Goal: Task Accomplishment & Management: Complete application form

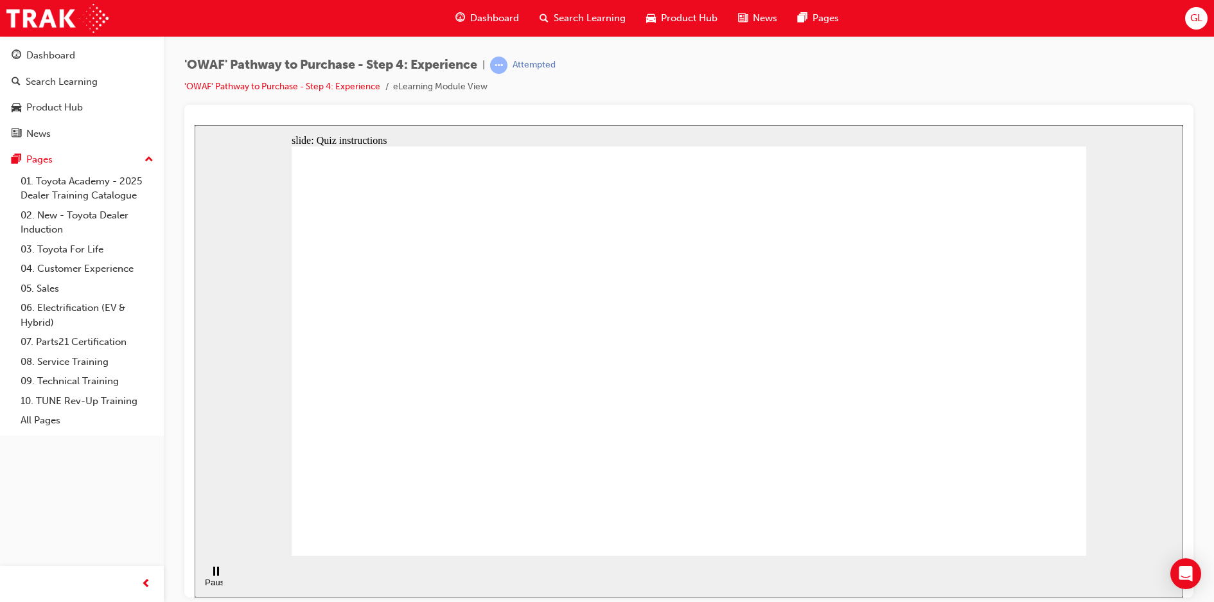
click at [604, 386] on button "OK" at bounding box center [592, 379] width 22 height 13
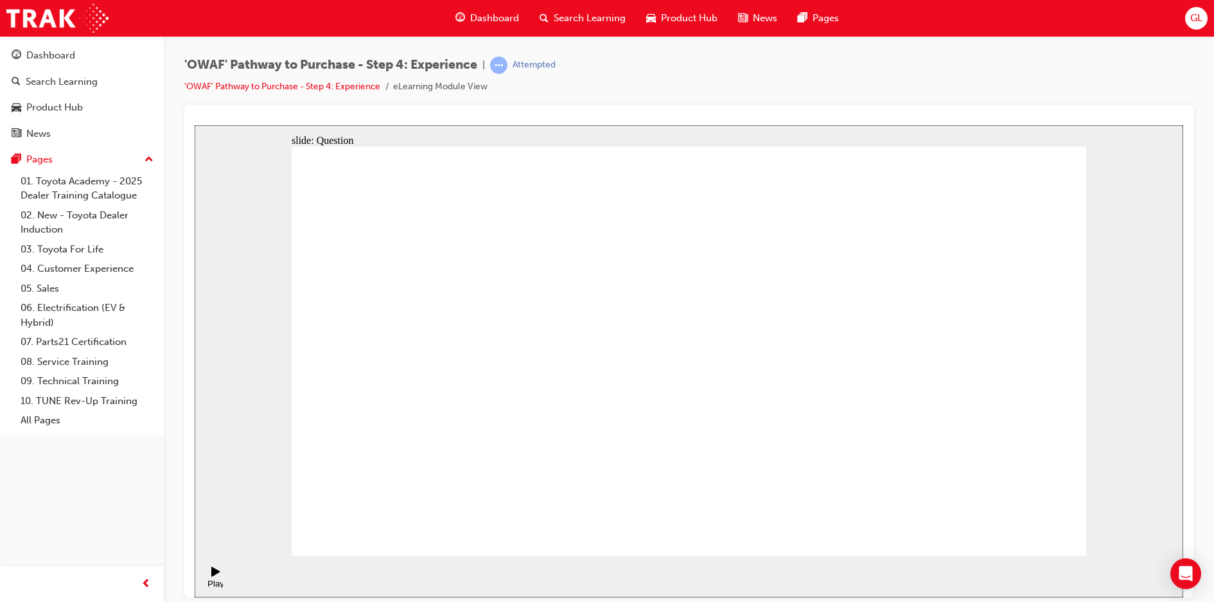
checkbox input "true"
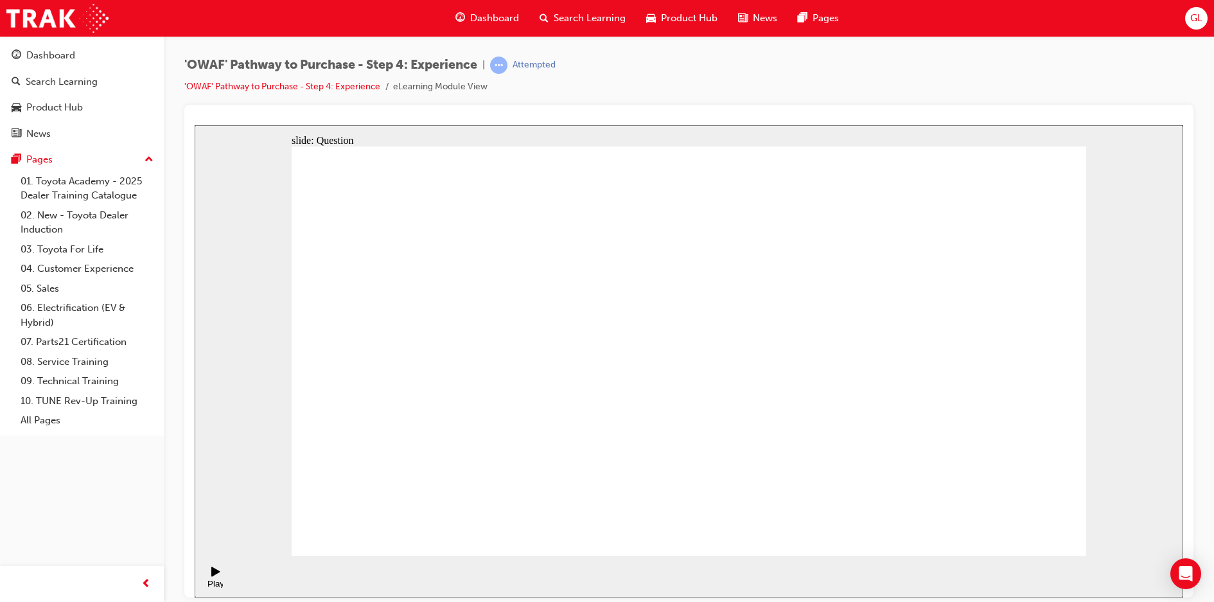
checkbox input "true"
drag, startPoint x: 964, startPoint y: 411, endPoint x: 477, endPoint y: 400, distance: 487.6
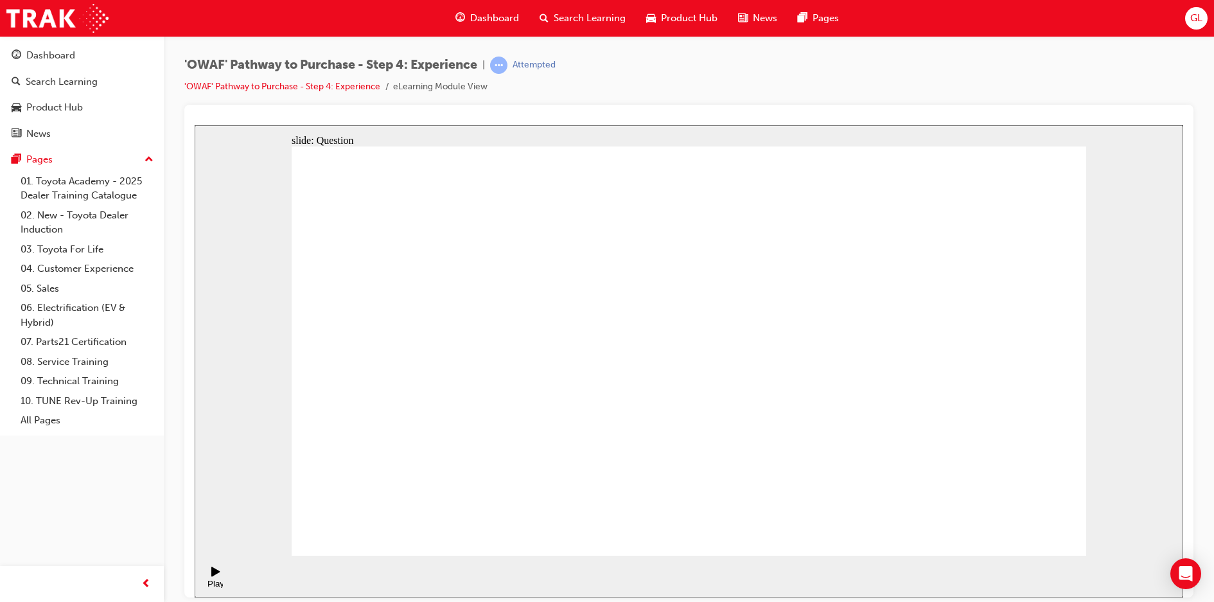
drag, startPoint x: 974, startPoint y: 411, endPoint x: 484, endPoint y: 428, distance: 491.0
drag, startPoint x: 971, startPoint y: 414, endPoint x: 755, endPoint y: 416, distance: 215.8
drag, startPoint x: 981, startPoint y: 390, endPoint x: 475, endPoint y: 420, distance: 507.7
drag, startPoint x: 992, startPoint y: 391, endPoint x: 775, endPoint y: 401, distance: 216.7
drag, startPoint x: 980, startPoint y: 379, endPoint x: 778, endPoint y: 391, distance: 202.7
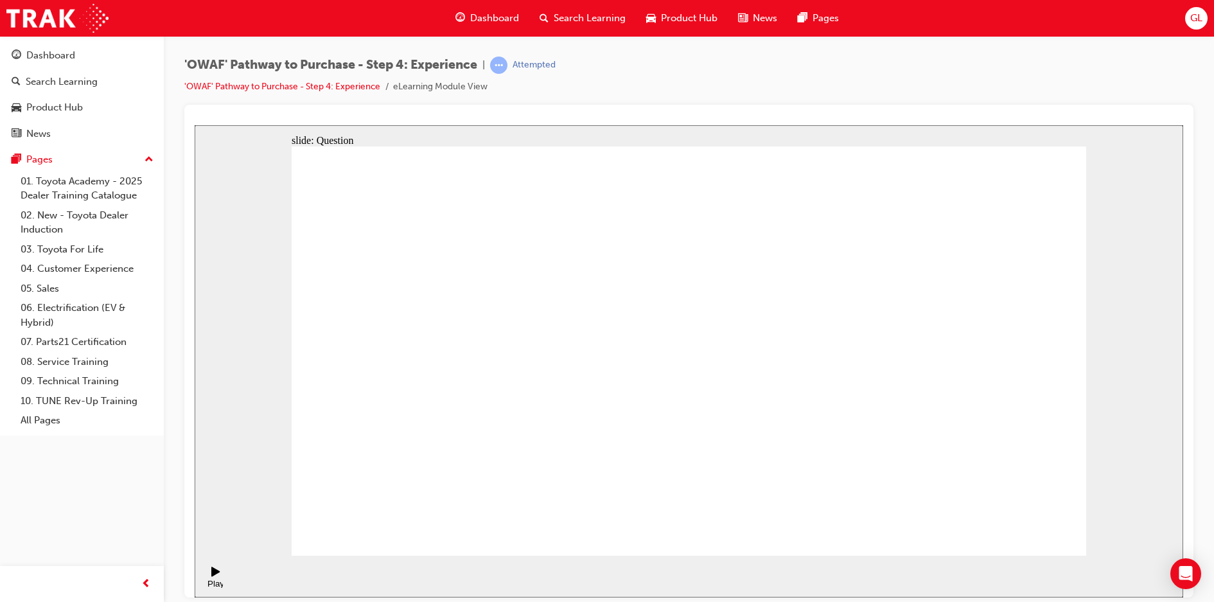
drag, startPoint x: 944, startPoint y: 387, endPoint x: 732, endPoint y: 401, distance: 213.0
drag, startPoint x: 945, startPoint y: 394, endPoint x: 757, endPoint y: 401, distance: 188.3
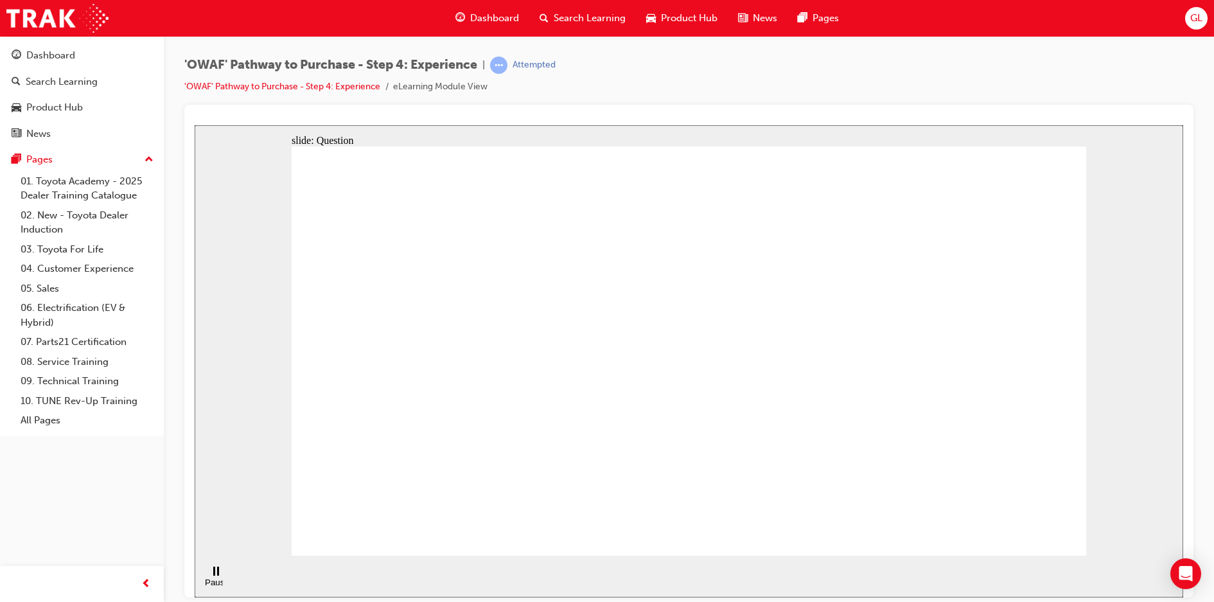
drag, startPoint x: 964, startPoint y: 392, endPoint x: 504, endPoint y: 416, distance: 461.1
drag, startPoint x: 980, startPoint y: 419, endPoint x: 459, endPoint y: 420, distance: 520.3
drag, startPoint x: 973, startPoint y: 385, endPoint x: 777, endPoint y: 396, distance: 196.2
drag, startPoint x: 962, startPoint y: 400, endPoint x: 506, endPoint y: 405, distance: 456.1
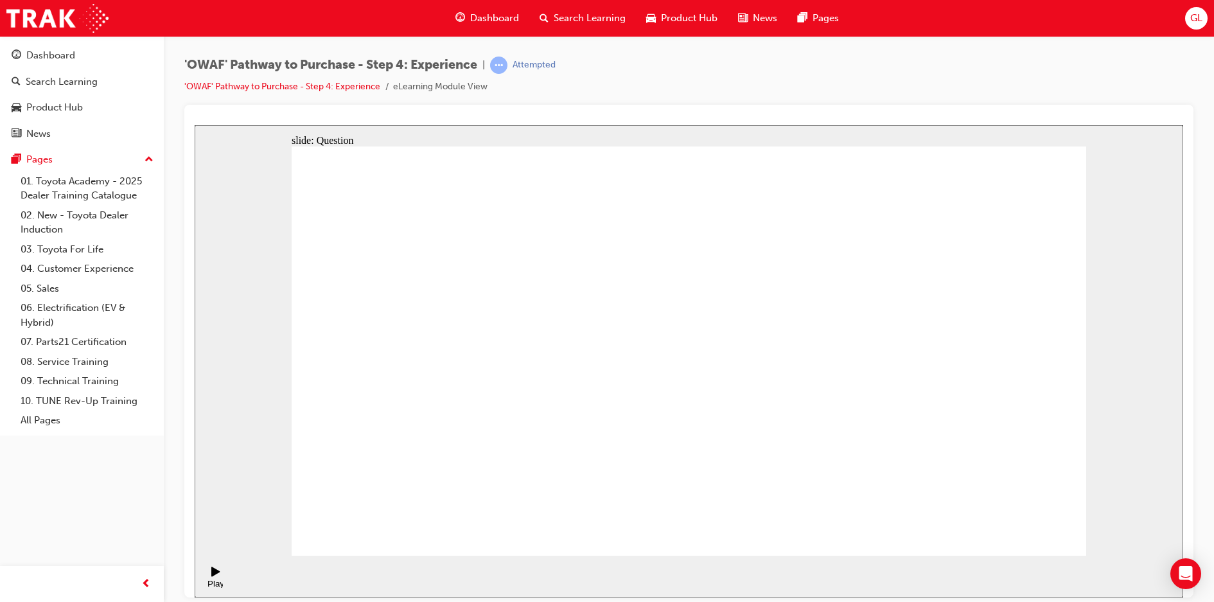
drag, startPoint x: 952, startPoint y: 411, endPoint x: 739, endPoint y: 434, distance: 213.8
drag, startPoint x: 927, startPoint y: 414, endPoint x: 716, endPoint y: 421, distance: 211.4
drag, startPoint x: 959, startPoint y: 410, endPoint x: 498, endPoint y: 414, distance: 461.2
drag, startPoint x: 973, startPoint y: 394, endPoint x: 721, endPoint y: 412, distance: 252.5
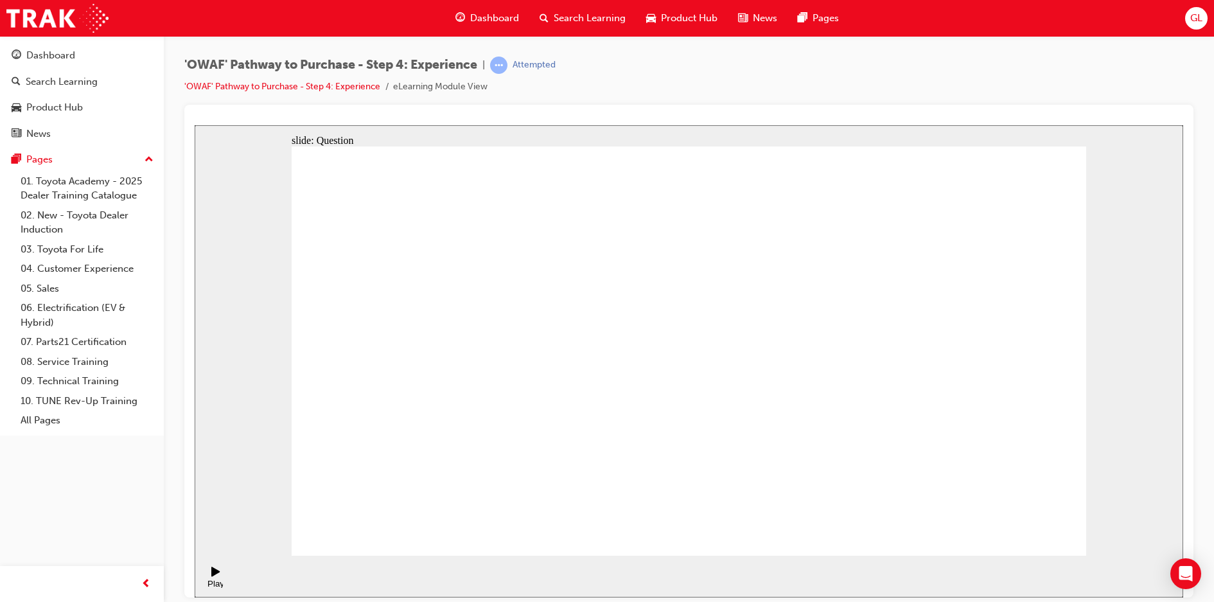
click at [604, 386] on button "OK" at bounding box center [592, 379] width 22 height 13
drag, startPoint x: 692, startPoint y: 473, endPoint x: 865, endPoint y: 358, distance: 207.5
drag, startPoint x: 769, startPoint y: 485, endPoint x: 686, endPoint y: 366, distance: 145.2
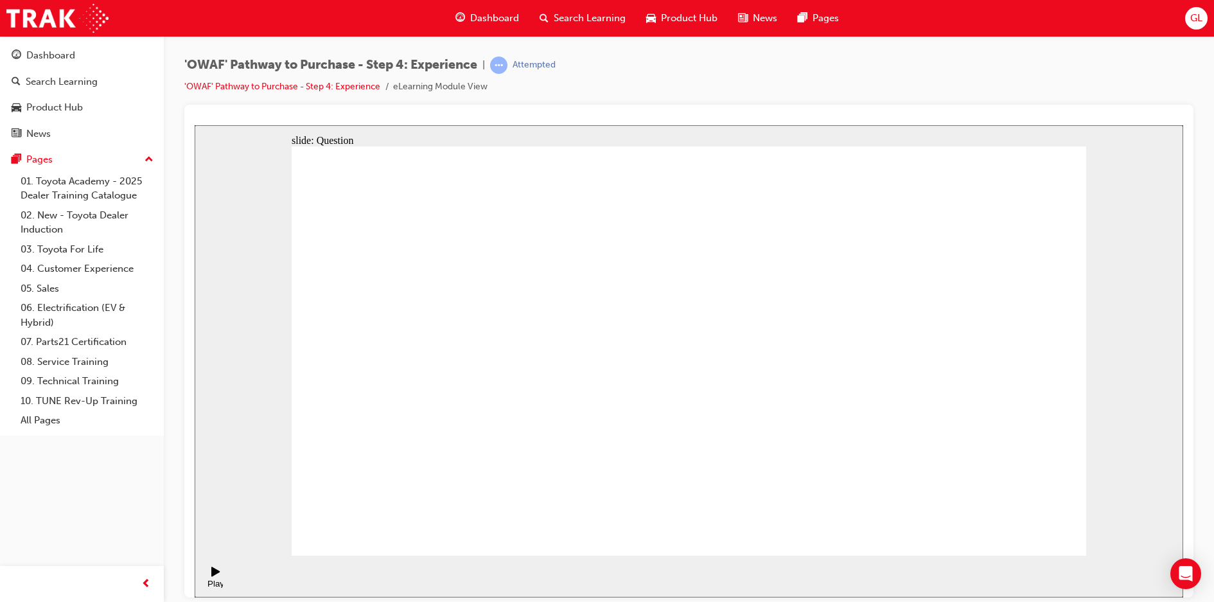
drag, startPoint x: 865, startPoint y: 475, endPoint x: 848, endPoint y: 474, distance: 16.7
drag, startPoint x: 938, startPoint y: 477, endPoint x: 777, endPoint y: 374, distance: 191.2
drag, startPoint x: 1034, startPoint y: 470, endPoint x: 958, endPoint y: 351, distance: 141.3
drag, startPoint x: 852, startPoint y: 441, endPoint x: 1038, endPoint y: 331, distance: 216.2
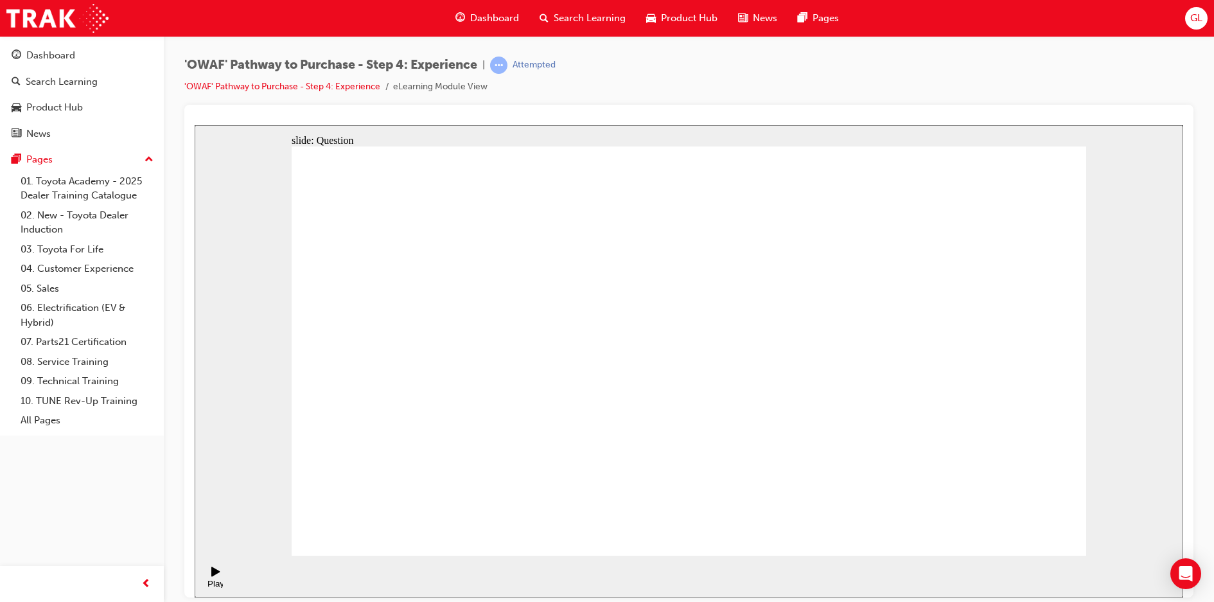
drag, startPoint x: 590, startPoint y: 473, endPoint x: 697, endPoint y: 297, distance: 206.1
drag, startPoint x: 716, startPoint y: 439, endPoint x: 872, endPoint y: 350, distance: 179.5
drag, startPoint x: 877, startPoint y: 345, endPoint x: 898, endPoint y: 301, distance: 48.9
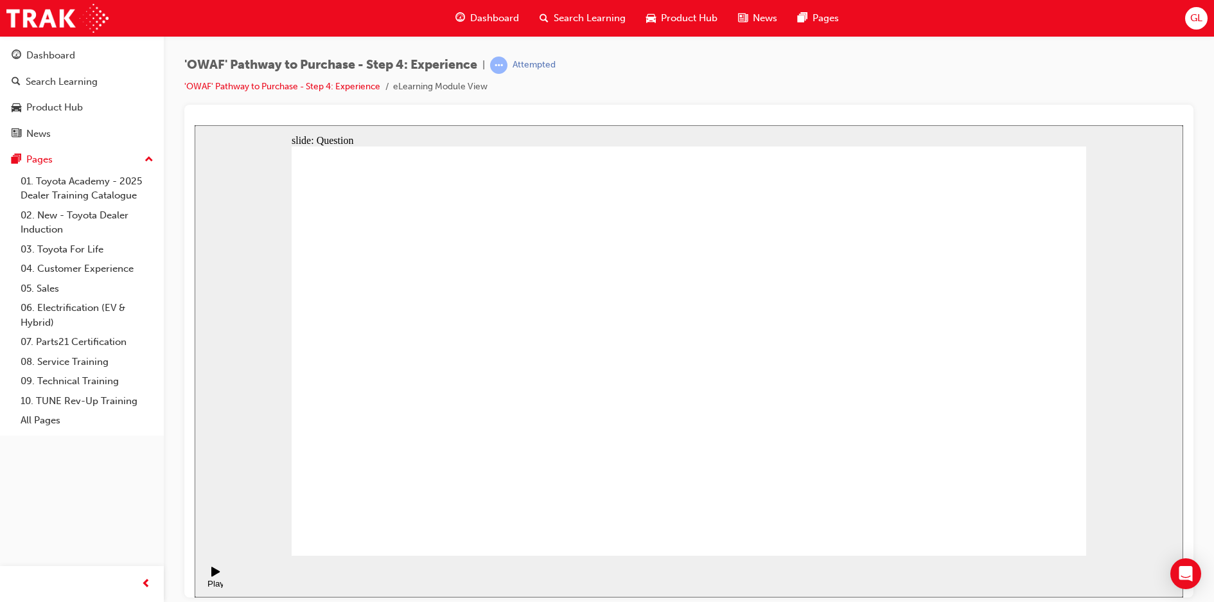
drag, startPoint x: 816, startPoint y: 470, endPoint x: 873, endPoint y: 346, distance: 136.8
radio input "true"
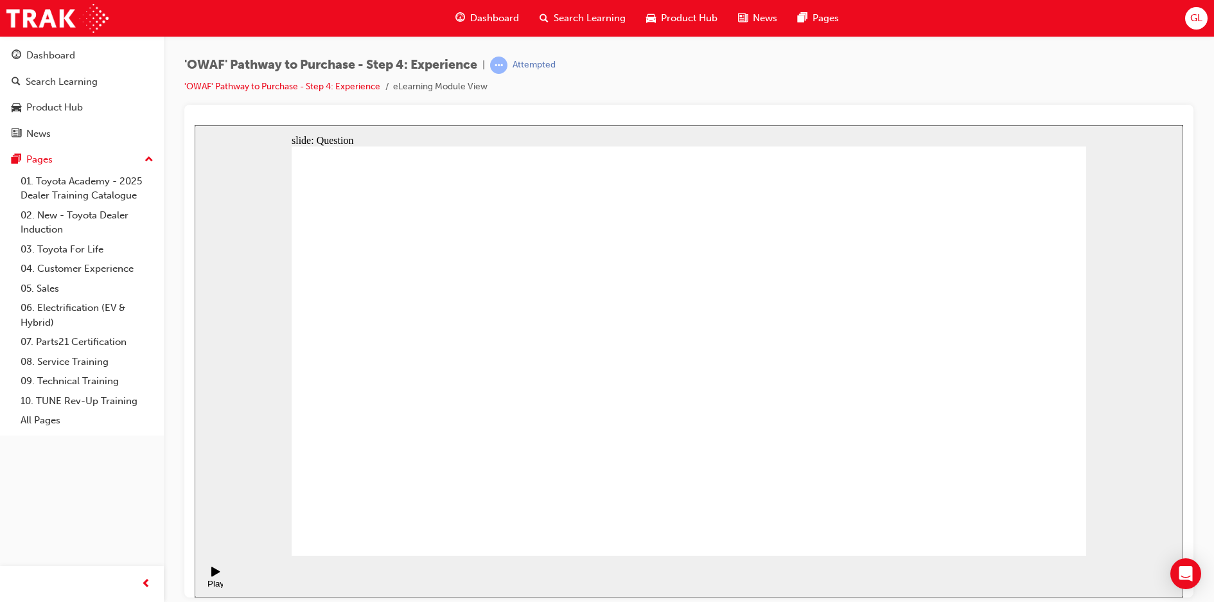
radio input "true"
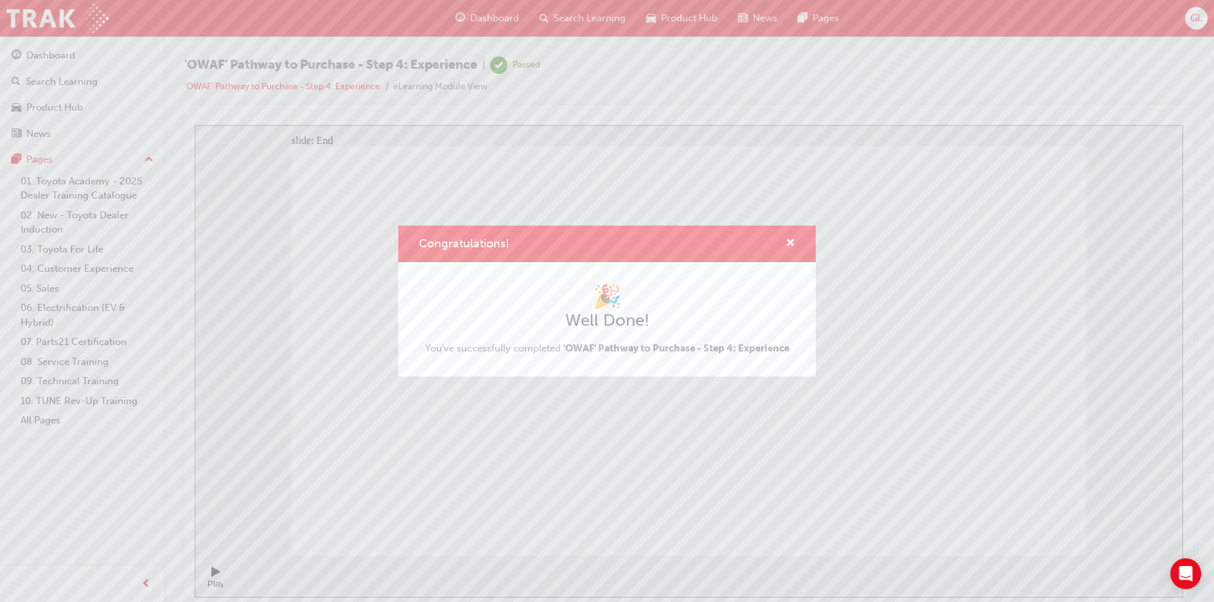
click at [785, 242] on div "Congratulations!" at bounding box center [785, 244] width 20 height 16
click at [793, 243] on span "cross-icon" at bounding box center [791, 244] width 10 height 12
